Goal: Task Accomplishment & Management: Complete application form

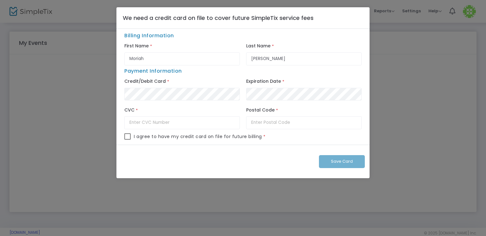
click at [276, 130] on div "Postal Code *" at bounding box center [304, 119] width 122 height 29
click at [279, 121] on input "text" at bounding box center [303, 122] width 115 height 13
type input "80222"
click at [163, 125] on input "text" at bounding box center [181, 122] width 115 height 13
type input "548"
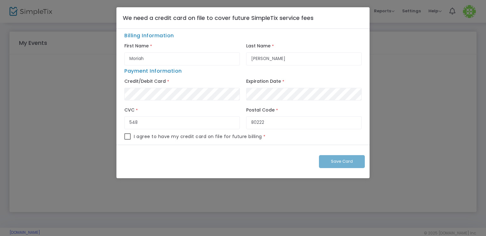
click at [132, 135] on div "I agree to have my credit card on file for future billing *" at bounding box center [242, 138] width 237 height 11
click at [120, 133] on div "Billing Information First Name * [PERSON_NAME] Last Name * [PERSON_NAME] Paymen…" at bounding box center [242, 87] width 253 height 116
click at [128, 137] on span at bounding box center [127, 136] width 6 height 6
click at [127, 140] on input "checkbox" at bounding box center [127, 140] width 0 height 0
checkbox input "true"
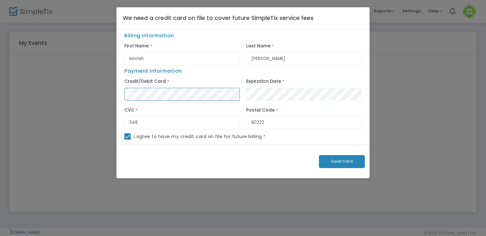
click at [89, 96] on ngb-modal-window "We need a credit card on file to cover future SimpleTix service fees Billing In…" at bounding box center [243, 118] width 486 height 236
click at [348, 161] on span "Save Card" at bounding box center [342, 161] width 22 height 6
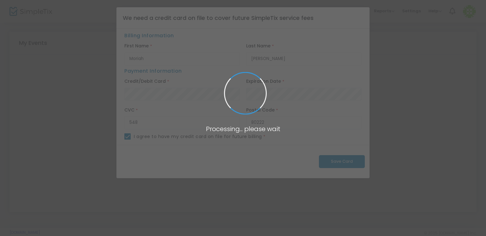
checkbox input "false"
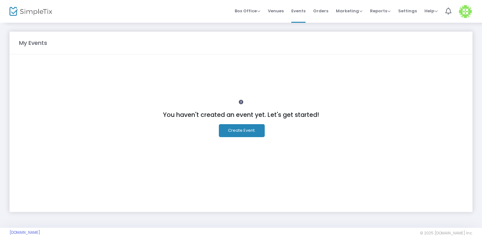
click at [253, 127] on button "Create Event." at bounding box center [242, 130] width 46 height 13
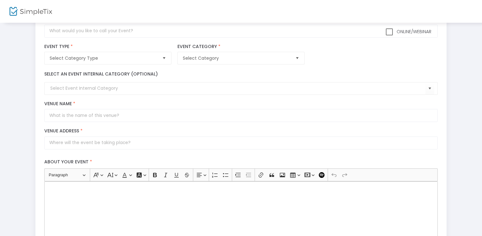
scroll to position [6, 0]
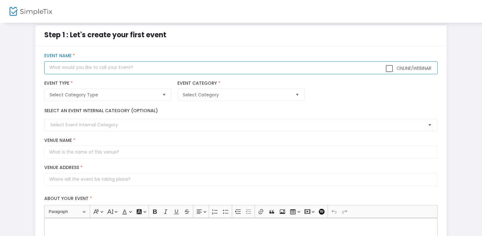
click at [101, 67] on input "text" at bounding box center [240, 67] width 393 height 13
click at [75, 70] on input "text" at bounding box center [240, 67] width 393 height 13
type input "y"
type input "chinchurria"
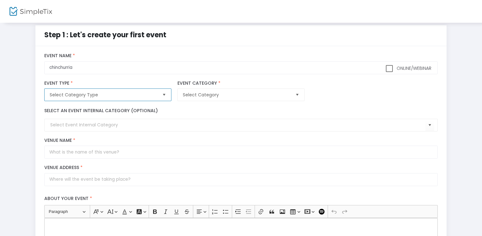
click at [96, 96] on span "Select Category Type" at bounding box center [103, 95] width 107 height 6
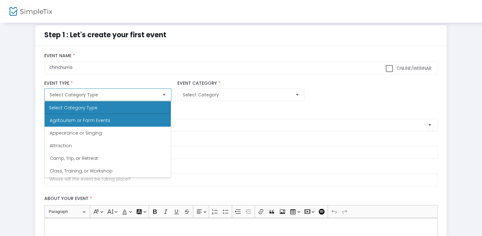
click at [99, 117] on Events "Agritourism or Farm Events" at bounding box center [108, 120] width 126 height 13
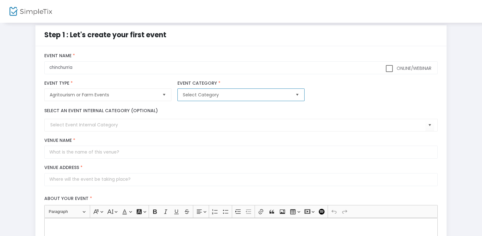
click at [202, 95] on span "Select Category" at bounding box center [236, 95] width 107 height 6
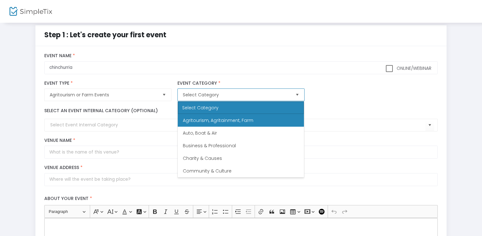
click at [205, 117] on li "Agritourism, Agritainment, Farm" at bounding box center [241, 120] width 126 height 13
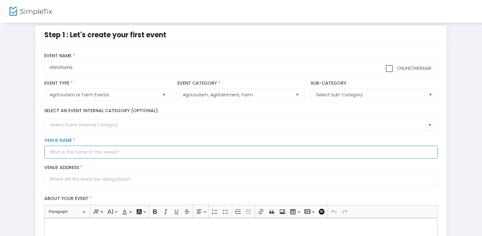
click at [81, 150] on input "Venue Name *" at bounding box center [240, 152] width 393 height 13
type input "adsadasd"
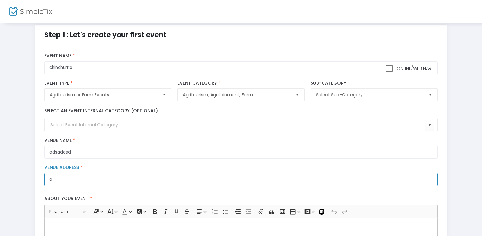
click at [85, 179] on input "a" at bounding box center [240, 179] width 393 height 13
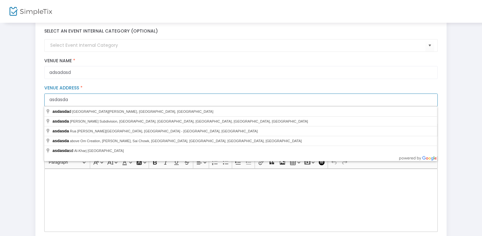
scroll to position [101, 0]
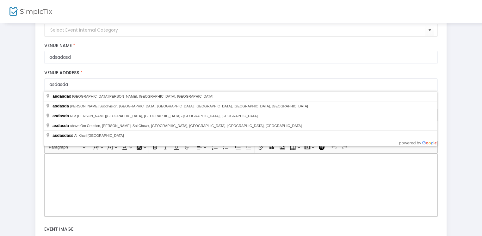
type input "asdasdad, [GEOGRAPHIC_DATA][PERSON_NAME], [GEOGRAPHIC_DATA], [GEOGRAPHIC_DATA]"
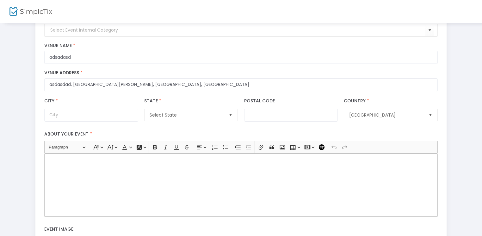
type input "[GEOGRAPHIC_DATA][PERSON_NAME]"
type input "B7105"
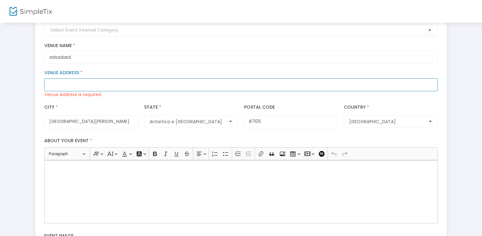
click at [87, 81] on input "Venue Address *" at bounding box center [240, 84] width 393 height 13
type input "[STREET_ADDRESS]"
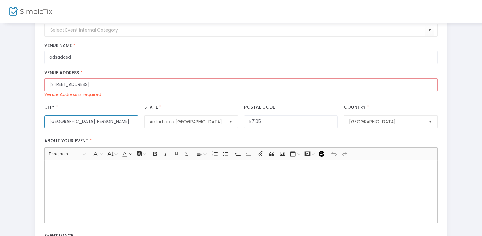
type input "[GEOGRAPHIC_DATA]"
type input "80207"
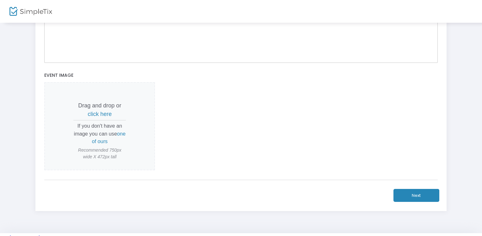
scroll to position [283, 0]
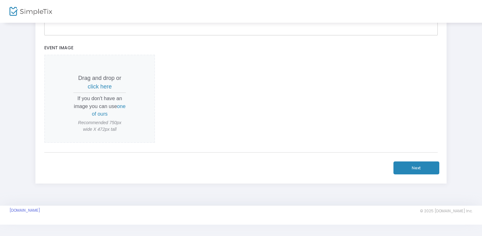
click at [404, 170] on button "Next" at bounding box center [416, 168] width 46 height 13
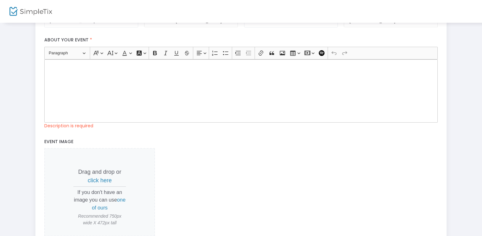
scroll to position [188, 0]
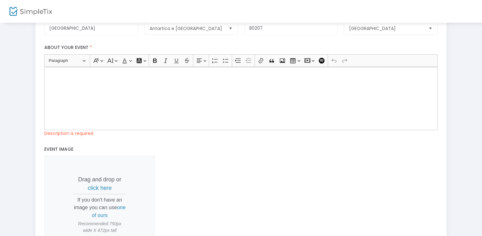
click at [98, 89] on div "Rich Text Editor, main" at bounding box center [240, 98] width 393 height 63
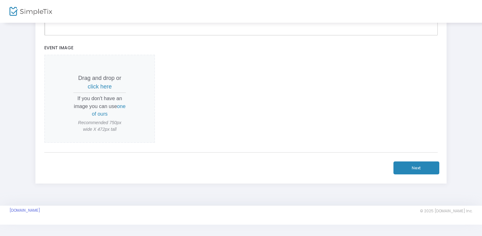
click at [394, 162] on button "Next" at bounding box center [416, 168] width 46 height 13
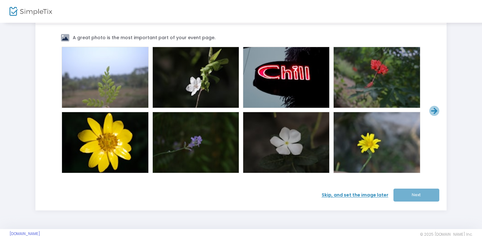
scroll to position [52, 0]
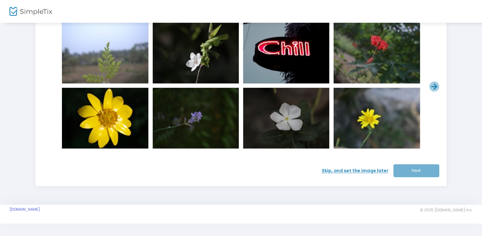
click at [192, 58] on span at bounding box center [195, 52] width 25 height 25
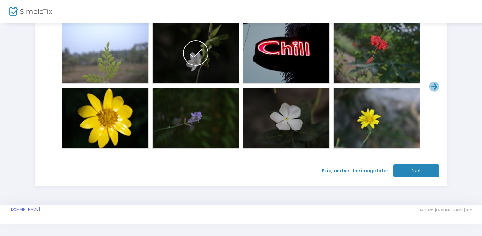
click at [413, 168] on button "Next" at bounding box center [416, 170] width 46 height 13
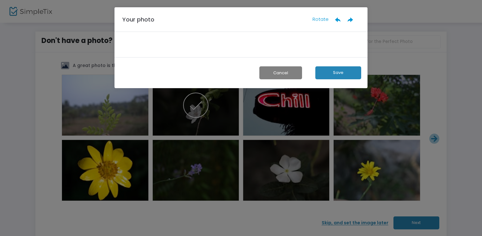
scroll to position [0, 0]
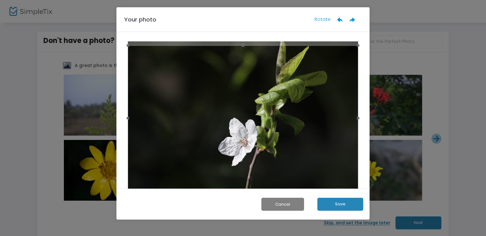
click at [342, 205] on button "Save" at bounding box center [340, 204] width 46 height 13
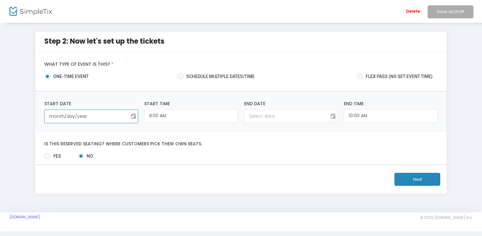
click at [97, 120] on input "month/day/year" at bounding box center [87, 116] width 84 height 13
type input "11/11/2"
type input "12:00 AM"
type input "11/11/2"
type input "[DATE]"
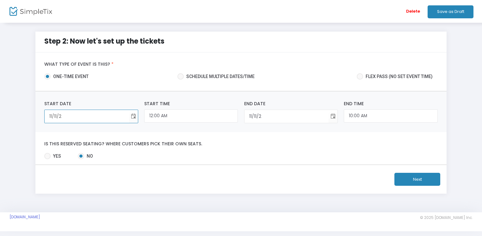
type input "[DATE]"
type input "11/11/202"
type input "[DATE]"
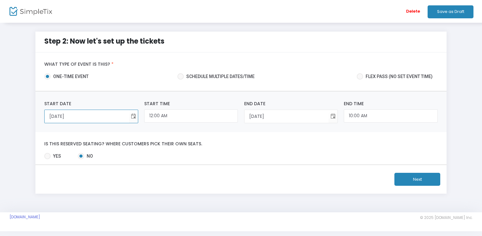
type input "[DATE]"
click at [414, 181] on button "Next" at bounding box center [417, 179] width 46 height 13
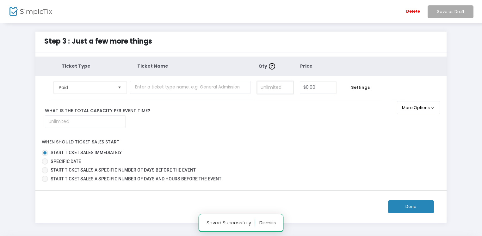
click at [273, 86] on input at bounding box center [275, 88] width 36 height 12
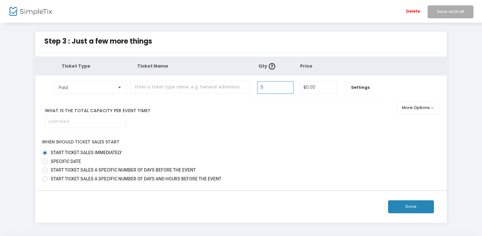
type input "5"
click at [410, 208] on button "Done" at bounding box center [411, 206] width 46 height 13
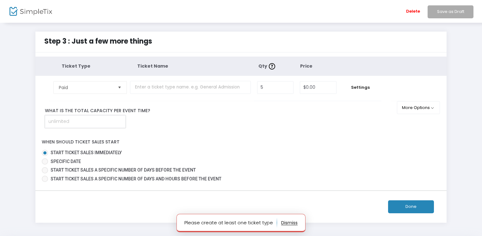
click at [87, 126] on input at bounding box center [85, 122] width 80 height 12
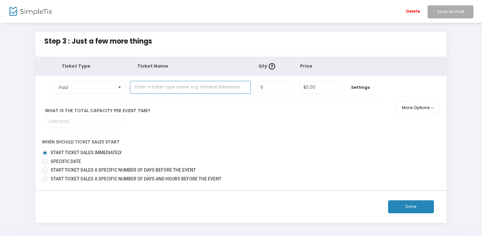
click at [169, 84] on input "text" at bounding box center [190, 87] width 121 height 13
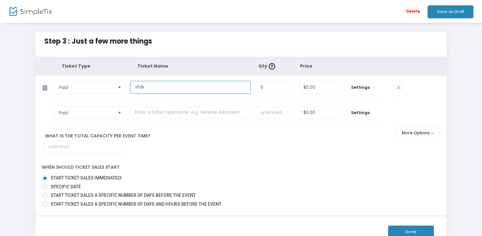
type input "sfds"
click at [412, 231] on button "Done" at bounding box center [411, 232] width 46 height 13
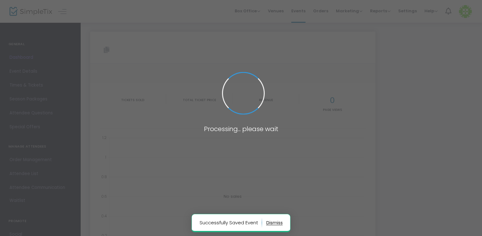
type input "[URL][DOMAIN_NAME]"
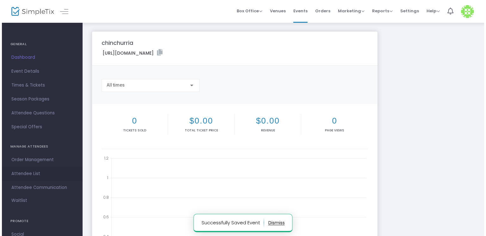
scroll to position [60, 0]
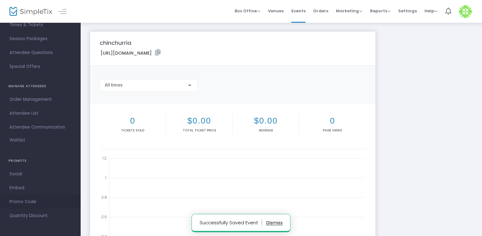
click at [36, 202] on span "Promo Code" at bounding box center [40, 202] width 62 height 8
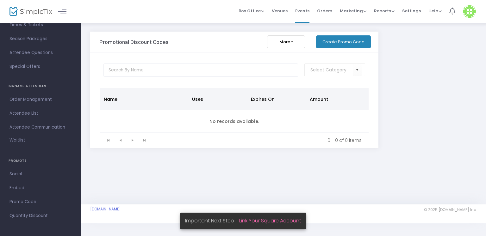
click at [339, 43] on button "Create Promo Code" at bounding box center [343, 41] width 55 height 13
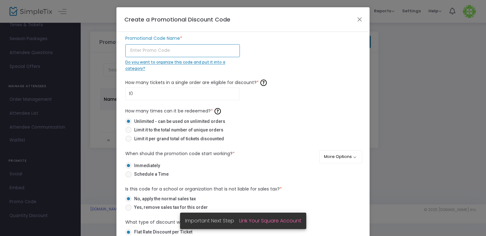
click at [195, 51] on input "text" at bounding box center [182, 50] width 114 height 13
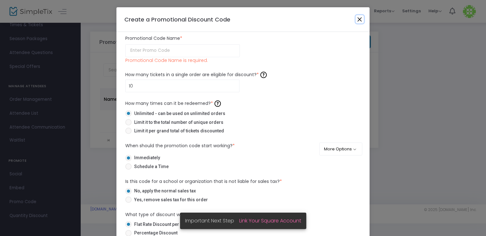
click at [356, 20] on button "Close" at bounding box center [359, 19] width 8 height 8
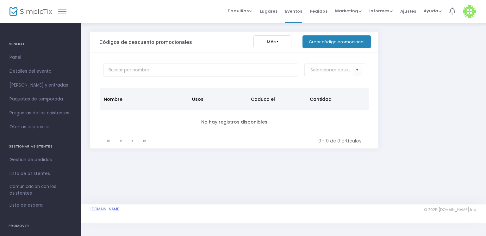
click at [63, 8] on link at bounding box center [62, 11] width 8 height 8
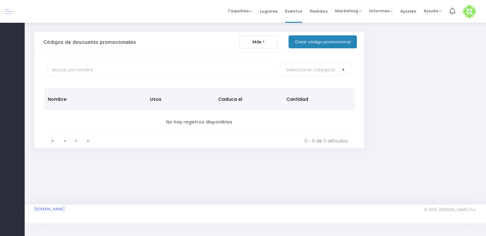
click at [63, 8] on div "Taquillas Vender entradas Reservas Vender pase de temporada Lugares Membresías …" at bounding box center [255, 11] width 461 height 23
click at [393, 66] on div "Códigos de descuento promocionales Más Lista de exportación Lista de importació…" at bounding box center [255, 95] width 448 height 126
click at [248, 11] on font "Taquillas" at bounding box center [237, 11] width 21 height 6
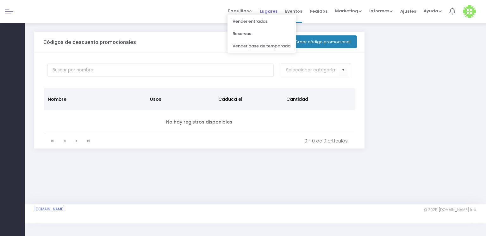
click at [277, 12] on font "Lugares" at bounding box center [269, 11] width 18 height 6
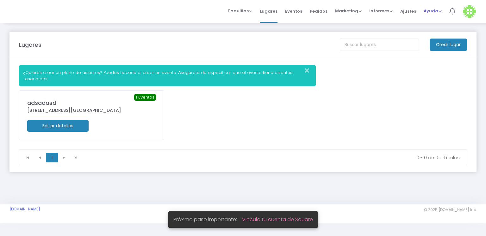
click at [436, 10] on font "Ayuda" at bounding box center [430, 11] width 15 height 6
click at [466, 13] on img at bounding box center [469, 11] width 13 height 13
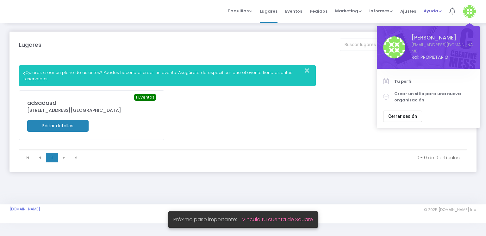
click at [433, 7] on span "Ayuda Ver documentos Contactar con soporte técnico" at bounding box center [432, 11] width 18 height 16
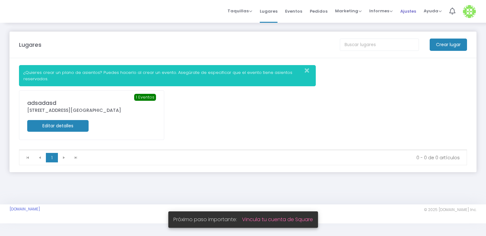
click at [411, 10] on font "Ajustes" at bounding box center [408, 11] width 16 height 6
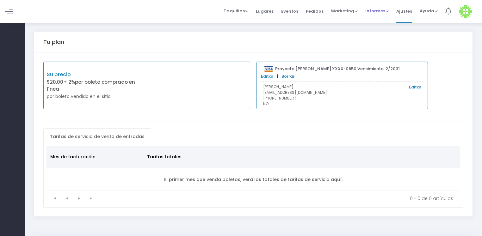
click at [376, 15] on span "Informes Analítica Informes de ventas Descargar" at bounding box center [376, 11] width 23 height 16
click at [346, 11] on font "Marketing" at bounding box center [342, 11] width 23 height 6
click at [352, 24] on li "Códigos promocionales" at bounding box center [363, 21] width 64 height 12
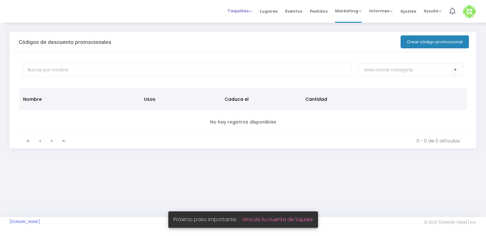
click at [245, 12] on font "Taquillas" at bounding box center [237, 11] width 21 height 6
click at [277, 9] on font "Lugares" at bounding box center [269, 11] width 18 height 6
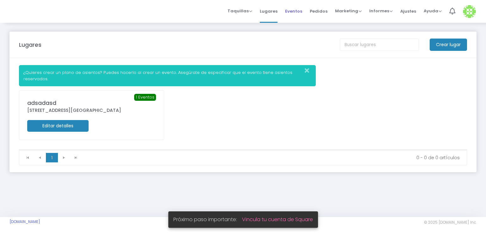
click at [306, 9] on li "Eventos" at bounding box center [293, 11] width 25 height 23
click at [302, 12] on font "Eventos" at bounding box center [293, 11] width 17 height 6
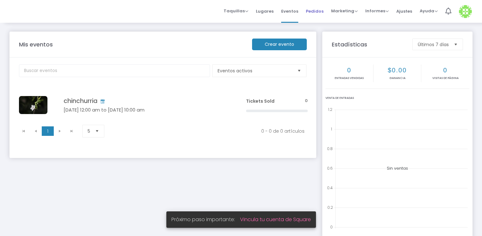
click at [317, 12] on font "Pedidos" at bounding box center [315, 11] width 18 height 6
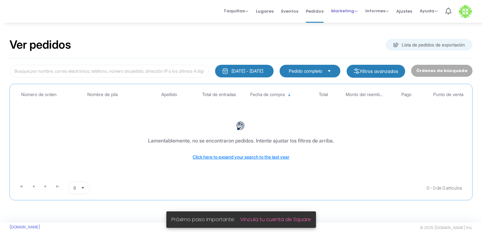
click at [344, 11] on font "Marketing" at bounding box center [342, 11] width 23 height 6
click at [379, 8] on font "Informes" at bounding box center [375, 11] width 20 height 6
click at [406, 10] on font "Ajustes" at bounding box center [404, 11] width 16 height 6
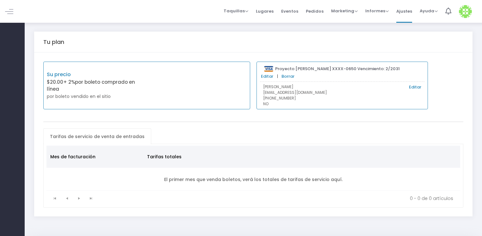
click at [135, 80] on font "por boleto comprado en línea" at bounding box center [91, 86] width 88 height 14
click at [304, 95] on p "[PHONE_NUMBER]" at bounding box center [342, 98] width 158 height 6
click at [427, 12] on font "Ayuda" at bounding box center [427, 11] width 15 height 6
click at [245, 10] on font "Taquillas" at bounding box center [234, 11] width 21 height 6
click at [6, 14] on link at bounding box center [9, 11] width 8 height 8
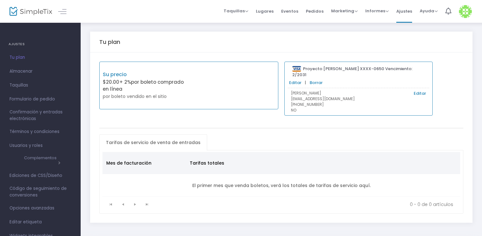
click at [20, 60] on span "Tu plan" at bounding box center [40, 57] width 62 height 8
click at [29, 71] on font "Almacenar" at bounding box center [20, 71] width 23 height 6
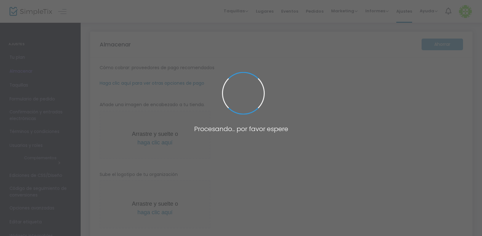
type input "[URL]"
radio input "true"
radio input "false"
radio input "true"
type input "name"
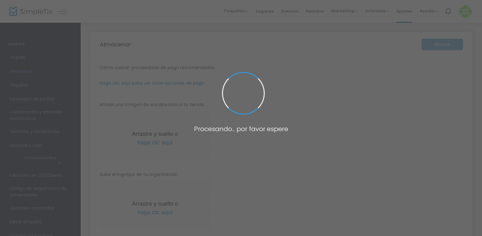
type input "5513502545"
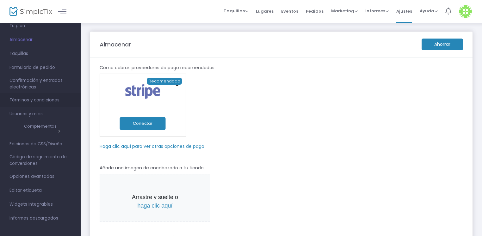
scroll to position [34, 0]
click at [30, 175] on font "Opciones avanzadas" at bounding box center [31, 175] width 45 height 6
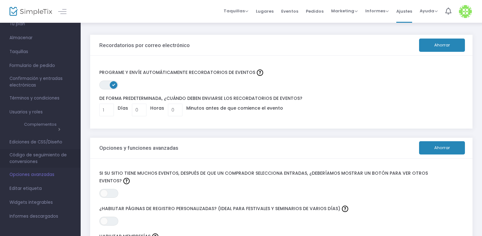
click at [13, 161] on font "Código de seguimiento de conversiones" at bounding box center [37, 158] width 57 height 13
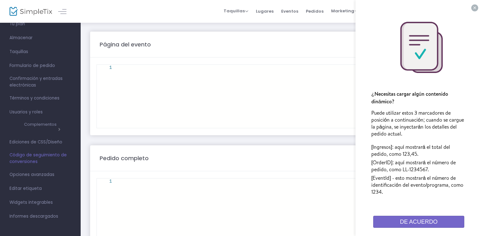
click at [403, 224] on font "DE ACUERDO" at bounding box center [419, 222] width 38 height 6
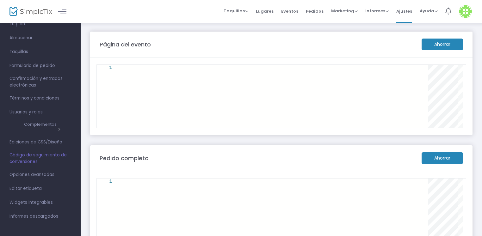
click at [20, 112] on font "Usuarios y roles" at bounding box center [25, 112] width 33 height 6
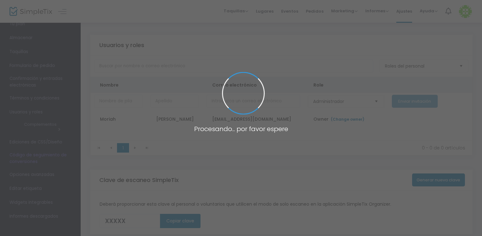
type input "NUPII"
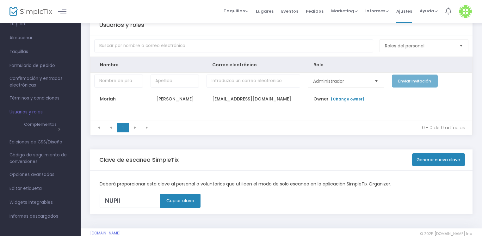
scroll to position [31, 0]
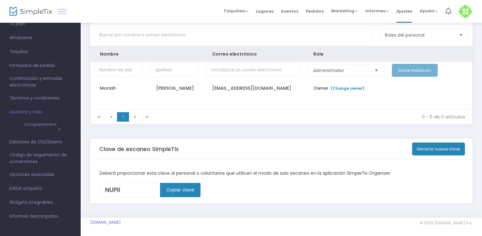
click at [66, 9] on link at bounding box center [62, 11] width 8 height 8
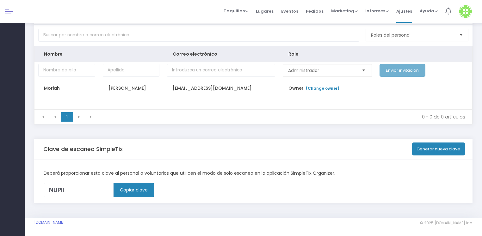
scroll to position [22, 0]
click at [6, 18] on div at bounding box center [12, 11] width 25 height 23
click at [11, 13] on link at bounding box center [9, 11] width 8 height 8
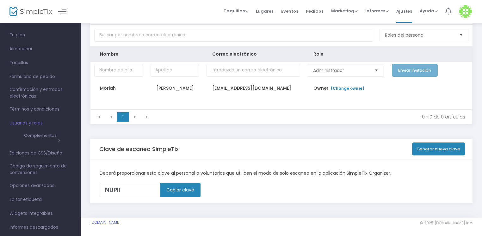
click at [12, 12] on img at bounding box center [30, 11] width 43 height 9
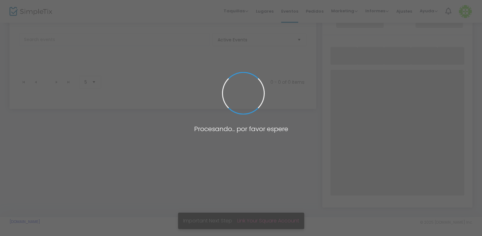
scroll to position [23, 0]
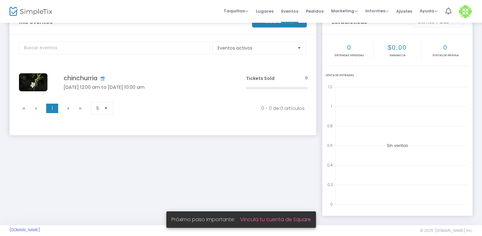
click at [13, 12] on img at bounding box center [30, 11] width 43 height 9
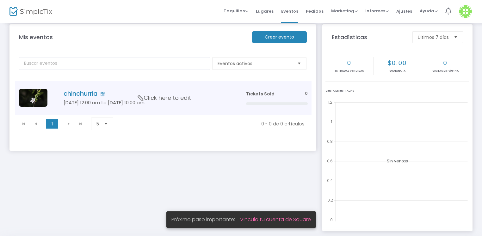
scroll to position [0, 0]
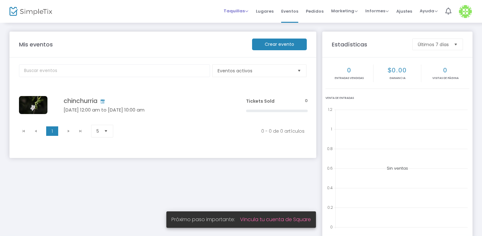
click at [232, 12] on font "Taquillas" at bounding box center [234, 11] width 21 height 6
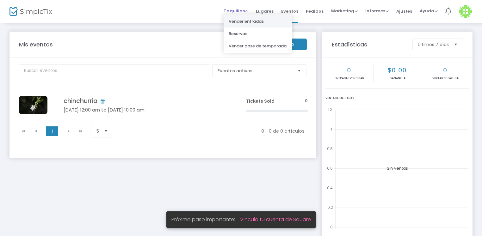
click at [273, 23] on li "Vender entradas" at bounding box center [258, 21] width 68 height 12
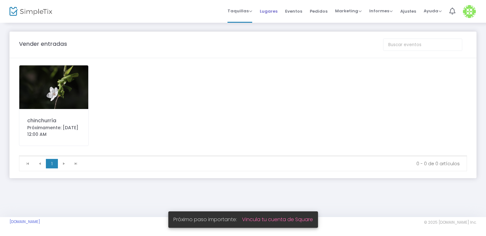
click at [277, 11] on font "Lugares" at bounding box center [269, 11] width 18 height 6
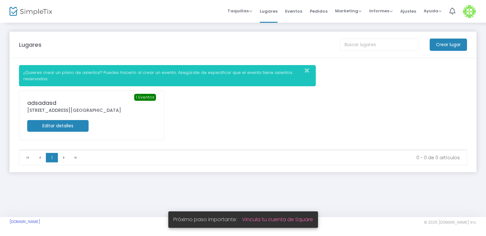
click at [468, 11] on img at bounding box center [469, 11] width 13 height 13
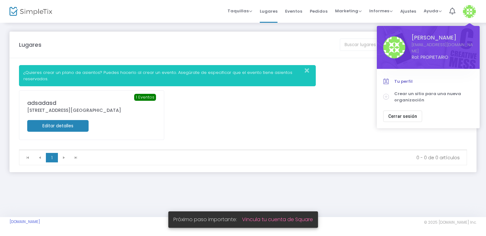
click at [396, 78] on font "Tu perfil" at bounding box center [403, 81] width 18 height 6
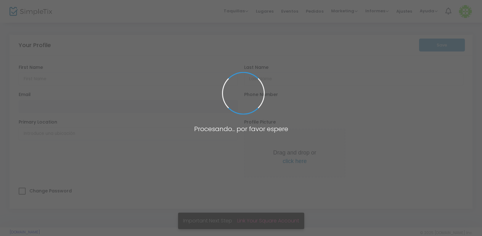
type input "Moriah"
type input "[PERSON_NAME]"
type input "[EMAIL_ADDRESS][DOMAIN_NAME]"
type input "[PHONE_NUMBER]"
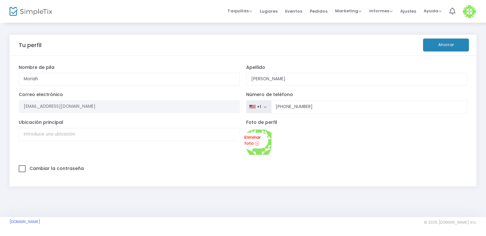
click at [26, 9] on img at bounding box center [30, 11] width 43 height 9
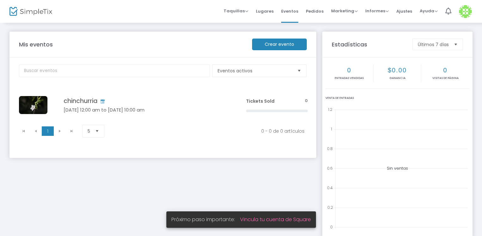
click at [268, 45] on font "Crear evento" at bounding box center [279, 44] width 29 height 6
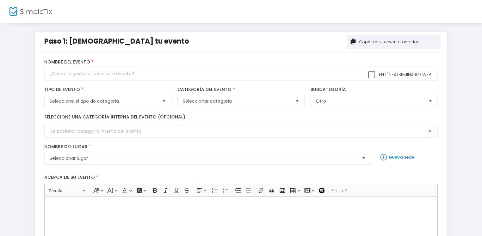
click at [32, 12] on img at bounding box center [30, 11] width 43 height 9
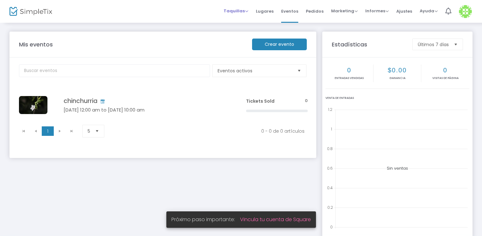
click at [248, 11] on span "Taquillas" at bounding box center [236, 11] width 25 height 6
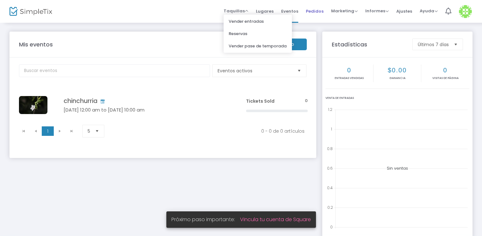
click at [309, 10] on li "Pedidos" at bounding box center [314, 11] width 25 height 23
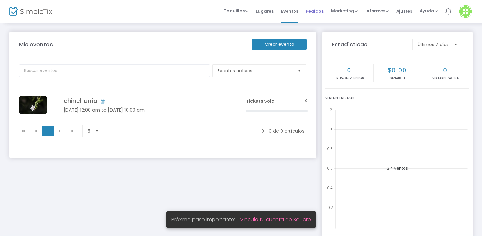
click at [314, 11] on font "Pedidos" at bounding box center [315, 11] width 18 height 6
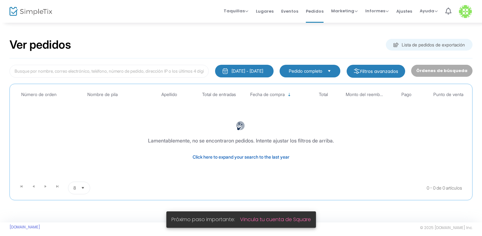
click at [262, 158] on span "Click here to expand your search to the last year" at bounding box center [241, 156] width 97 height 5
click at [254, 73] on font "[DATE] - [DATE]" at bounding box center [247, 70] width 32 height 5
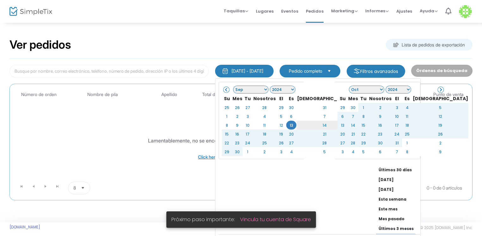
click at [322, 124] on font "14" at bounding box center [324, 124] width 4 height 5
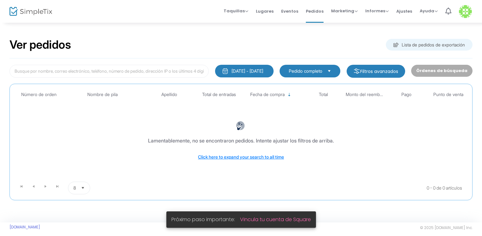
click at [449, 71] on div "Órdenes de búsqueda" at bounding box center [441, 71] width 67 height 13
click at [353, 12] on font "Marketing" at bounding box center [342, 11] width 23 height 6
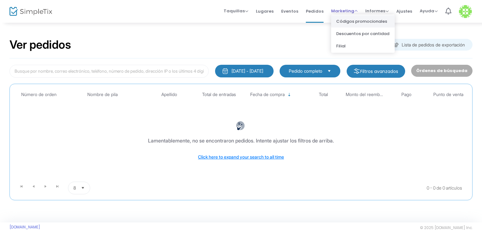
click at [382, 24] on font "Códigos promocionales" at bounding box center [361, 21] width 51 height 6
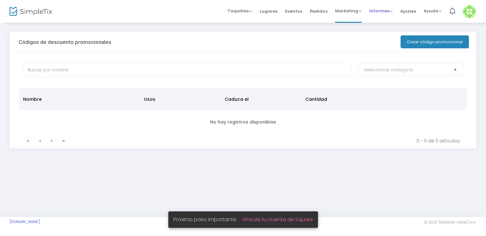
click at [379, 9] on font "Informes" at bounding box center [379, 11] width 20 height 6
click at [410, 10] on font "Ajustes" at bounding box center [408, 11] width 16 height 6
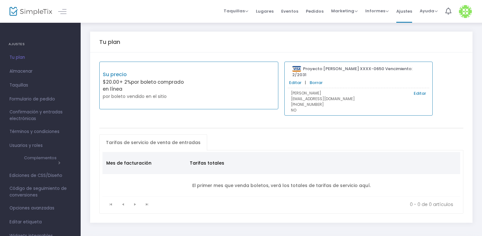
click at [21, 57] on font "Tu plan" at bounding box center [16, 57] width 15 height 6
click at [212, 90] on div "Su precio $20.00 + 2% por boleto comprado en línea por boleto vendido en el sit…" at bounding box center [188, 86] width 179 height 48
click at [310, 102] on font "[PHONE_NUMBER]" at bounding box center [307, 104] width 33 height 5
click at [210, 98] on div "Su precio $20.00 + 2% por boleto comprado en línea por boleto vendido en el sit…" at bounding box center [188, 86] width 179 height 48
click at [166, 78] on p "Su precio" at bounding box center [146, 75] width 86 height 8
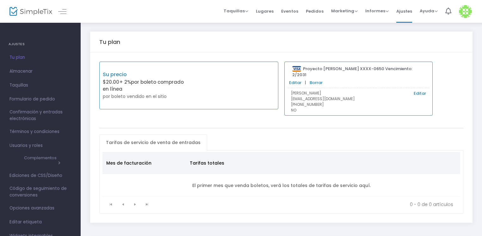
click at [297, 80] on link "Editar" at bounding box center [295, 83] width 12 height 6
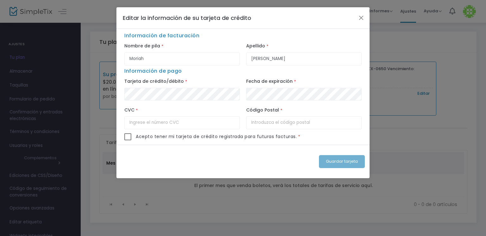
click at [160, 37] on font "Información de facturación" at bounding box center [161, 35] width 75 height 7
click at [362, 15] on button "Cerca" at bounding box center [361, 18] width 8 height 8
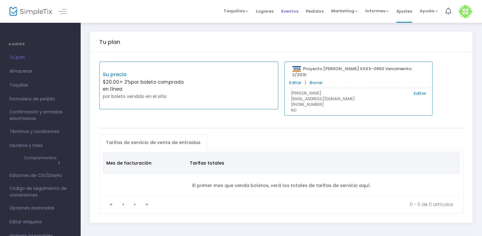
click at [296, 10] on font "Eventos" at bounding box center [289, 11] width 17 height 6
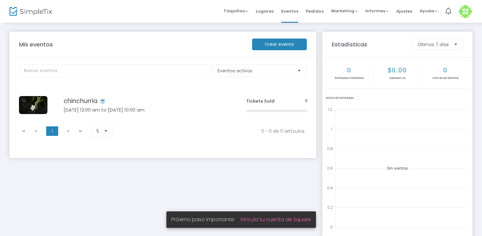
click at [263, 98] on span "Tickets Sold" at bounding box center [260, 101] width 28 height 6
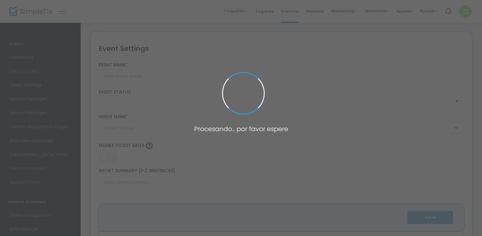
type input "chinchurria"
type textarea "sadas dsad asdas"
type input "Buy Tickets"
type input "adsadasd"
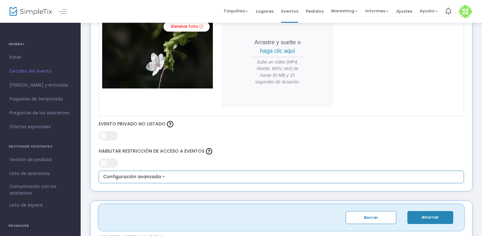
scroll to position [348, 0]
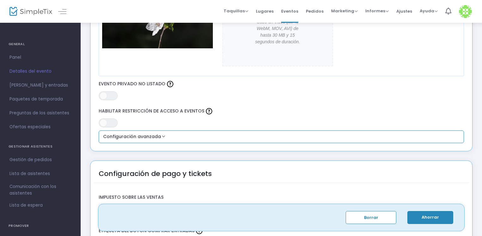
click at [156, 134] on font "Configuración avanzada" at bounding box center [132, 136] width 58 height 6
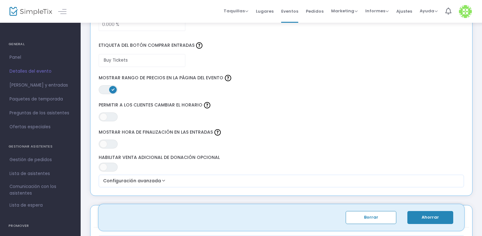
scroll to position [601, 0]
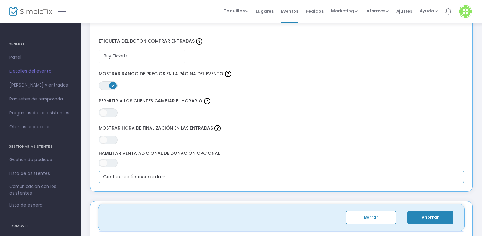
click at [126, 174] on font "Configuración avanzada" at bounding box center [132, 177] width 58 height 6
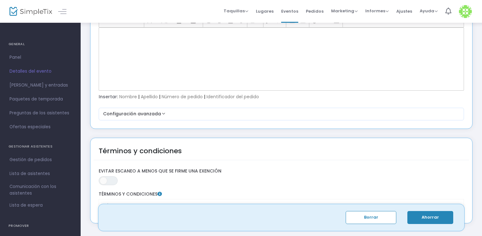
scroll to position [1158, 0]
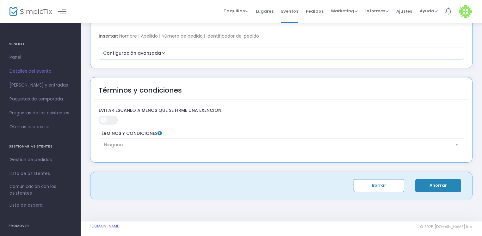
drag, startPoint x: 204, startPoint y: 130, endPoint x: 186, endPoint y: 146, distance: 24.4
click at [203, 131] on label "Términos y condiciones" at bounding box center [281, 134] width 365 height 6
click at [184, 148] on div "Ninguno Términos y condiciones" at bounding box center [280, 141] width 371 height 27
click at [186, 142] on div "Ninguno Términos y condiciones" at bounding box center [280, 141] width 371 height 20
drag, startPoint x: 441, startPoint y: 140, endPoint x: 427, endPoint y: 138, distance: 14.1
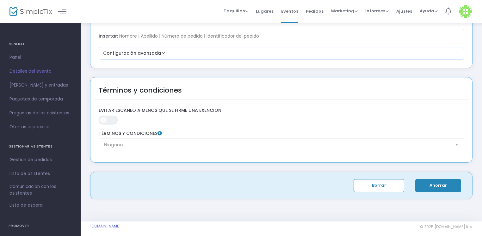
click at [432, 139] on div "Ninguno Términos y condiciones" at bounding box center [280, 141] width 371 height 20
click at [108, 116] on span "EN APAGADO" at bounding box center [108, 120] width 19 height 9
click at [113, 142] on div "Ninguno Términos y condiciones" at bounding box center [280, 141] width 371 height 20
click at [114, 116] on span at bounding box center [113, 120] width 8 height 8
click at [436, 179] on button "Ahorrar" at bounding box center [438, 185] width 46 height 13
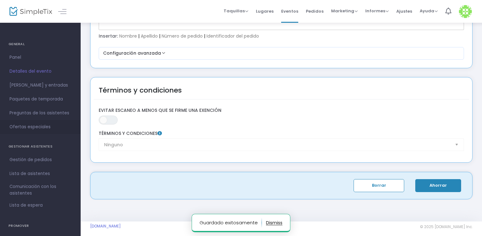
click at [34, 127] on font "Ofertas especiales" at bounding box center [29, 127] width 41 height 6
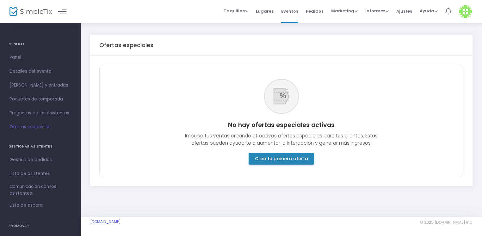
scroll to position [1, 0]
click at [289, 162] on font "Crea tu primera oferta" at bounding box center [281, 158] width 56 height 7
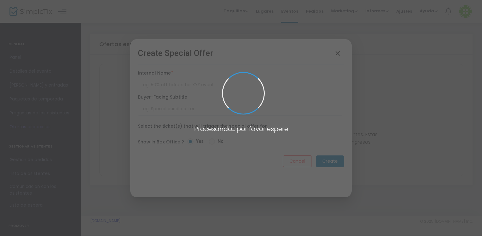
scroll to position [0, 0]
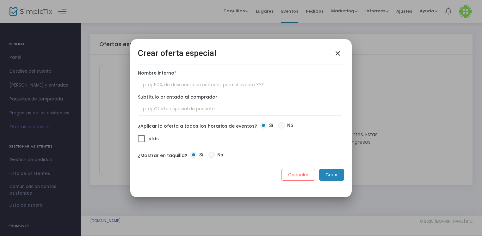
click at [297, 173] on font "Cancelar" at bounding box center [298, 175] width 20 height 6
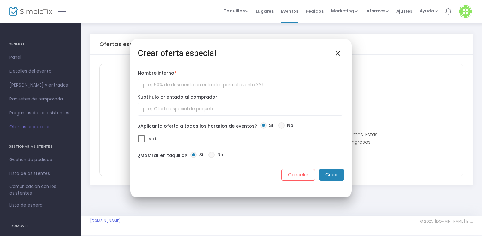
scroll to position [1, 0]
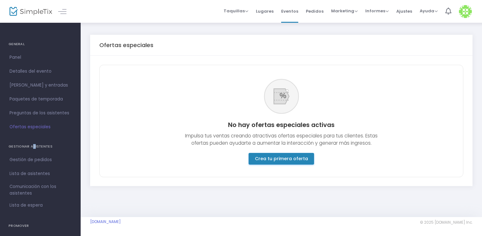
click at [32, 149] on font "GESTIONAR ASISTENTES" at bounding box center [31, 146] width 44 height 5
click at [30, 159] on font "Gestión de pedidos" at bounding box center [30, 160] width 42 height 6
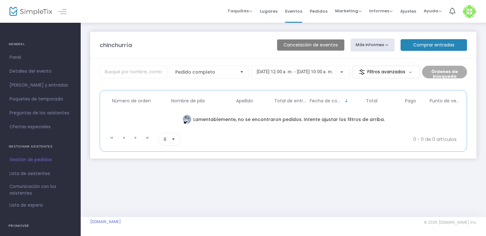
click at [420, 43] on font "Comprar entradas" at bounding box center [433, 45] width 41 height 6
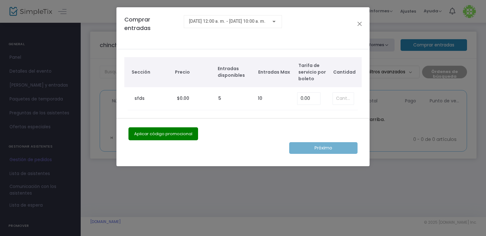
click at [181, 134] on font "Aplicar código promocional" at bounding box center [163, 134] width 58 height 6
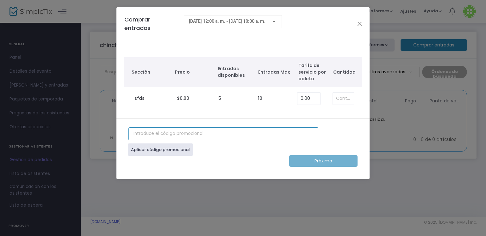
click at [187, 134] on input "text" at bounding box center [223, 133] width 190 height 13
paste input "[CREDIT_CARD_NUMBER]"
type input "[CREDIT_CARD_NUMBER]"
drag, startPoint x: 182, startPoint y: 132, endPoint x: 107, endPoint y: 124, distance: 75.3
click at [107, 124] on ngb-modal-window "Comprar entradas [DATE] 12:00 a. m. - [DATE] 10:00 a. m. Sección Precio Entrada…" at bounding box center [243, 118] width 486 height 236
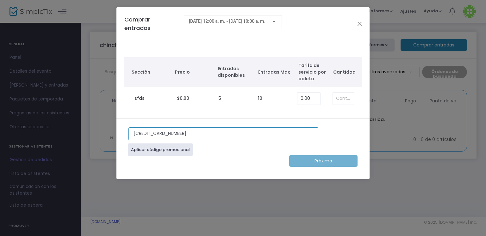
click at [166, 132] on input "[CREDIT_CARD_NUMBER]" at bounding box center [223, 133] width 190 height 13
click at [184, 140] on div "Aplicar código promocional" at bounding box center [242, 147] width 235 height 15
click at [186, 134] on input "[CREDIT_CARD_NUMBER]" at bounding box center [223, 133] width 190 height 13
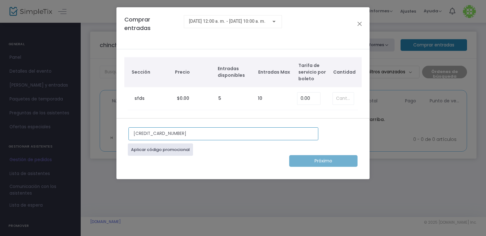
click at [186, 134] on input "[CREDIT_CARD_NUMBER]" at bounding box center [223, 133] width 190 height 13
click at [167, 150] on font "Aplicar código promocional" at bounding box center [160, 150] width 59 height 6
click at [175, 134] on input "text" at bounding box center [223, 133] width 190 height 13
paste input "FREEDOM"
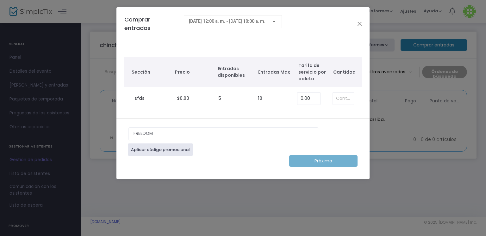
click at [173, 149] on font "Aplicar código promocional" at bounding box center [160, 150] width 59 height 6
click at [154, 153] on link "Aplicar código promocional" at bounding box center [160, 150] width 65 height 12
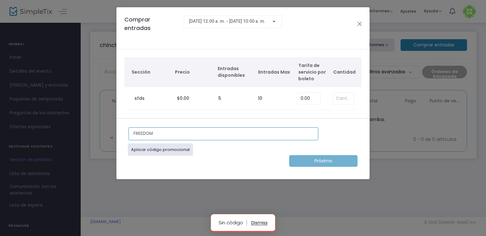
click at [196, 137] on input "FREEDOM" at bounding box center [223, 133] width 190 height 13
type input "FREEDOMxxx"
click at [186, 147] on font "Aplicar código promocional" at bounding box center [160, 150] width 59 height 6
click at [261, 223] on button "button" at bounding box center [259, 223] width 16 height 10
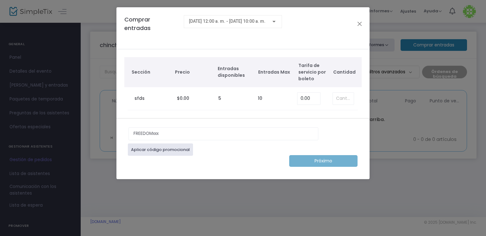
click at [266, 24] on div "[DATE] 12:00 a. m. - [DATE] 10:00 a. m." at bounding box center [233, 20] width 88 height 12
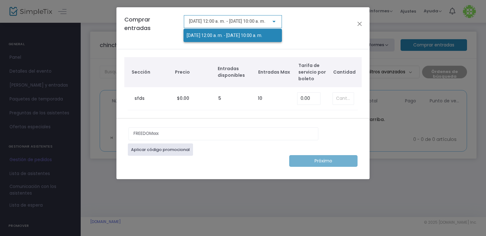
click at [311, 27] on div at bounding box center [243, 118] width 486 height 236
